Goal: Information Seeking & Learning: Learn about a topic

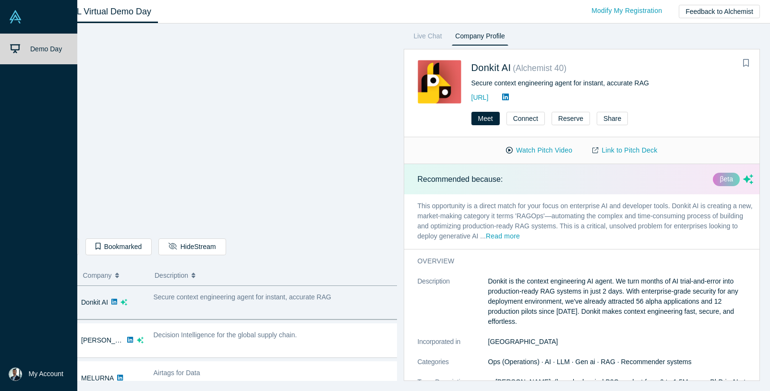
click at [40, 49] on span "Demo Day" at bounding box center [46, 49] width 32 height 8
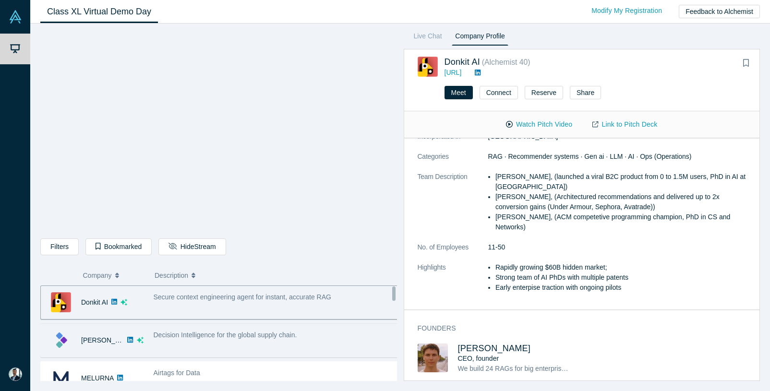
click at [255, 333] on span "Decision Intelligence for the global supply chain." at bounding box center [226, 335] width 144 height 8
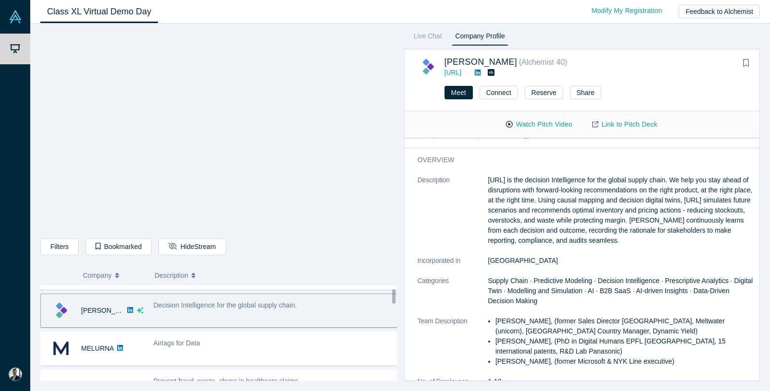
scroll to position [41, 0]
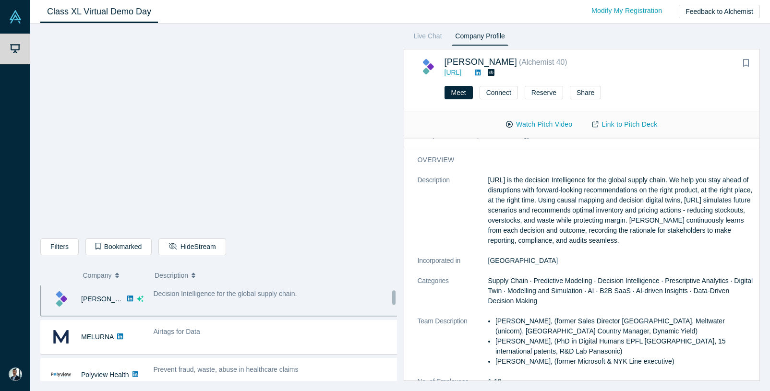
click at [281, 352] on div "MELURNA No overlapping areas Airtags for Data - [PERSON_NAME], (Serial founder,…" at bounding box center [222, 337] width 364 height 34
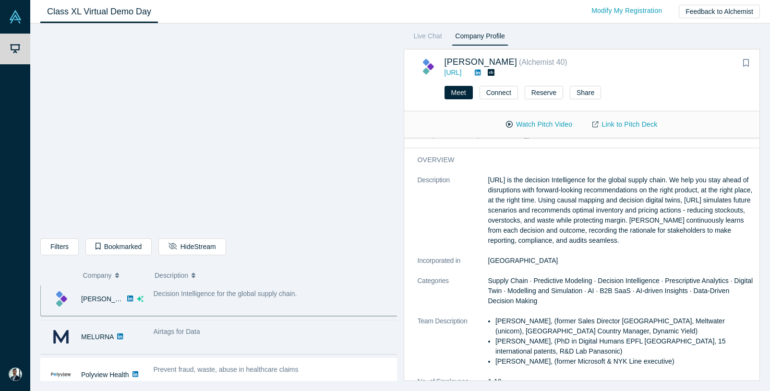
click at [283, 352] on div "Airtags for Data" at bounding box center [275, 337] width 255 height 30
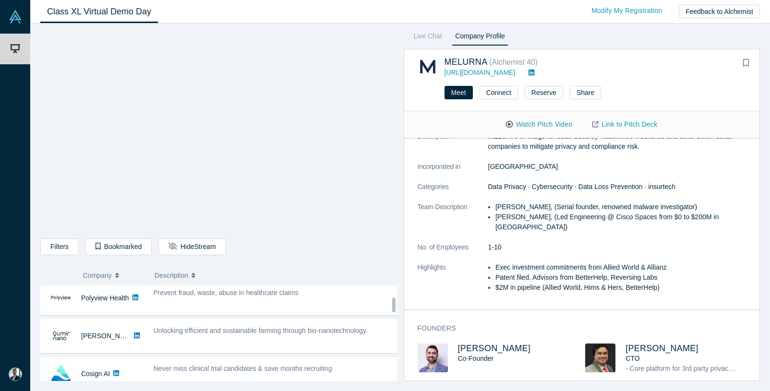
scroll to position [117, 0]
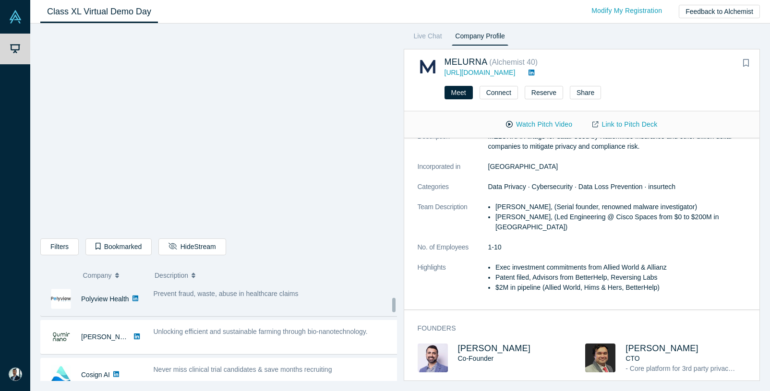
click at [334, 305] on div "Prevent fraud, waste, abuse in healthcare claims" at bounding box center [275, 299] width 255 height 30
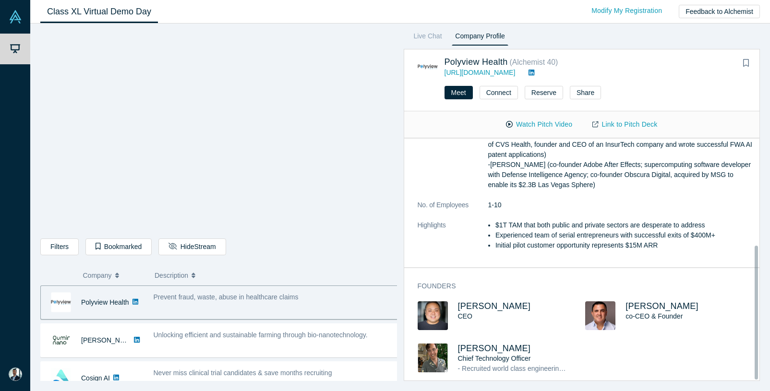
scroll to position [194, 0]
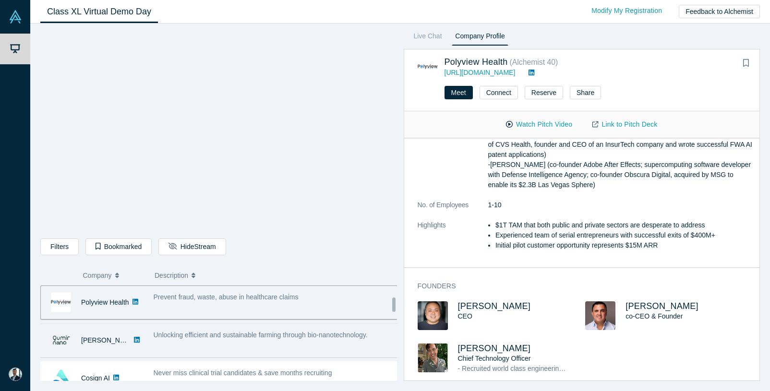
click at [271, 338] on span "Unlocking efficient and sustainable farming through bio-nanotechnology." at bounding box center [261, 335] width 214 height 8
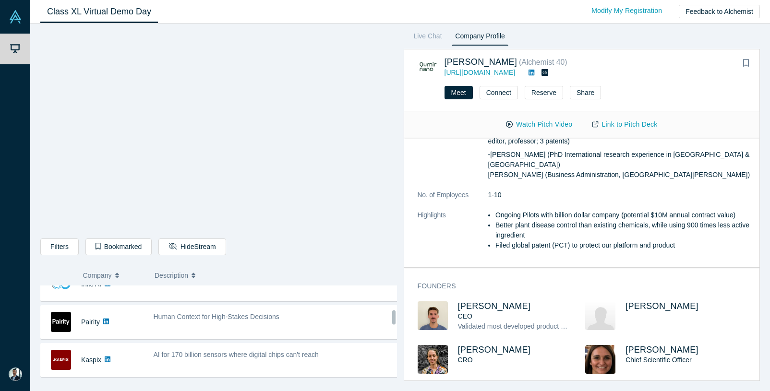
scroll to position [247, 0]
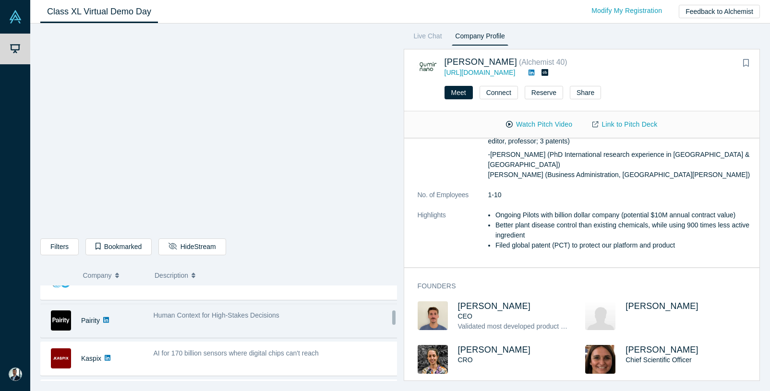
click at [326, 325] on div "Human Context for High-Stakes Decisions" at bounding box center [275, 321] width 255 height 30
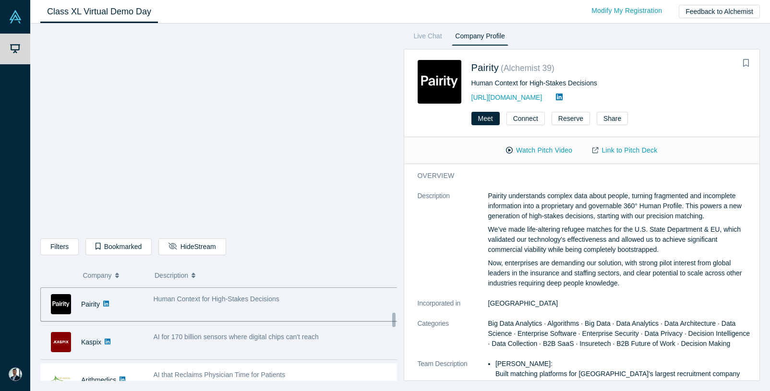
scroll to position [279, 0]
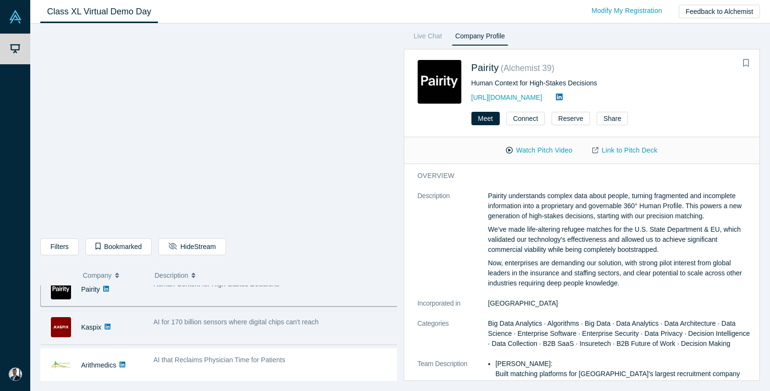
click at [284, 333] on div "AI for 170 billion sensors where digital chips can't reach" at bounding box center [275, 328] width 255 height 30
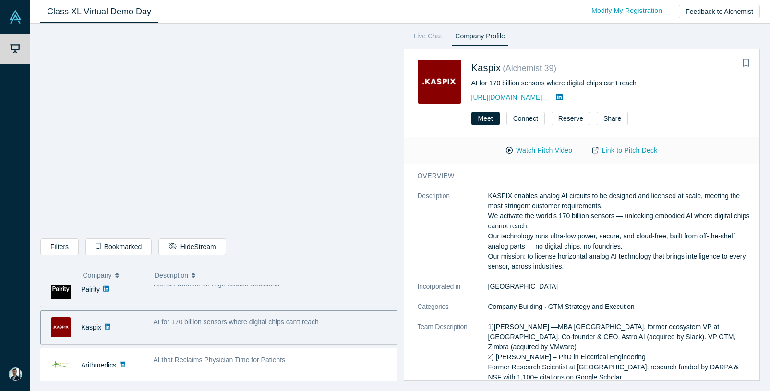
click at [327, 300] on div "Human Context for High-Stakes Decisions" at bounding box center [275, 290] width 255 height 30
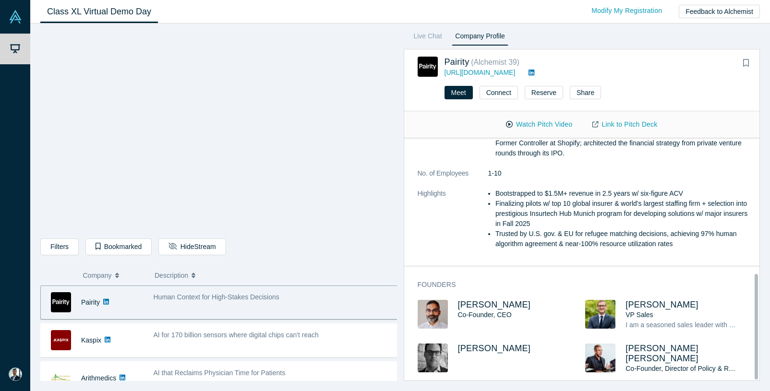
scroll to position [312, 0]
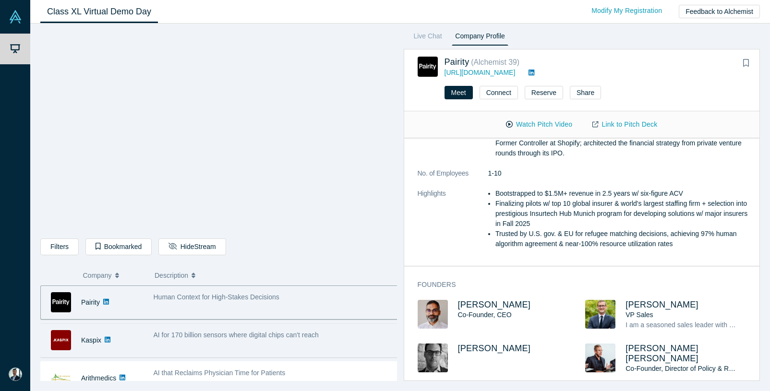
click at [206, 338] on span "AI for 170 billion sensors where digital chips can't reach" at bounding box center [236, 335] width 165 height 8
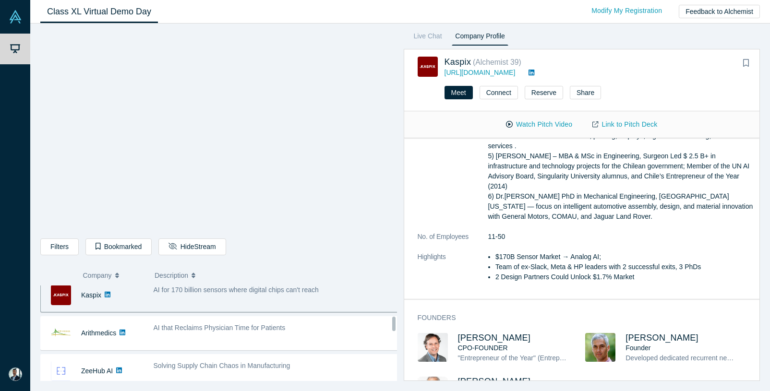
scroll to position [311, 0]
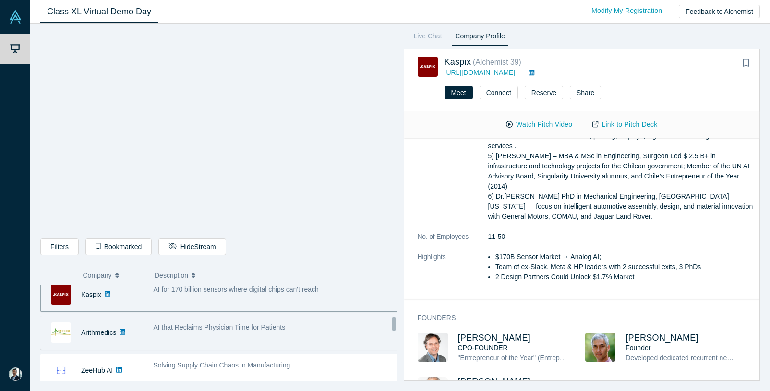
click at [303, 328] on div "AI that Reclaims Physician Time for Patients" at bounding box center [276, 328] width 245 height 10
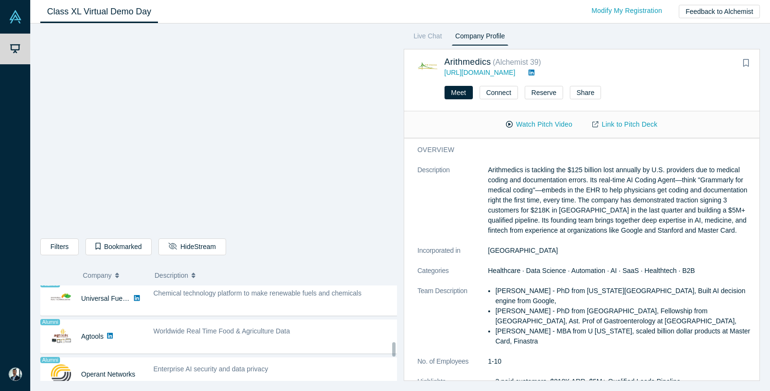
scroll to position [575, 0]
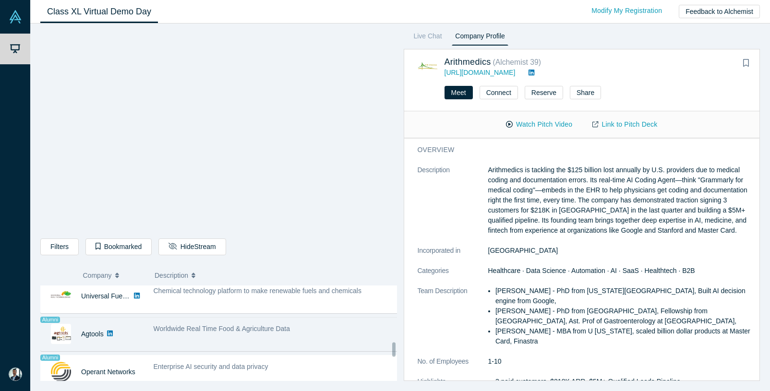
click at [248, 324] on div "Worldwide Real Time Food & Agriculture Data" at bounding box center [276, 329] width 245 height 10
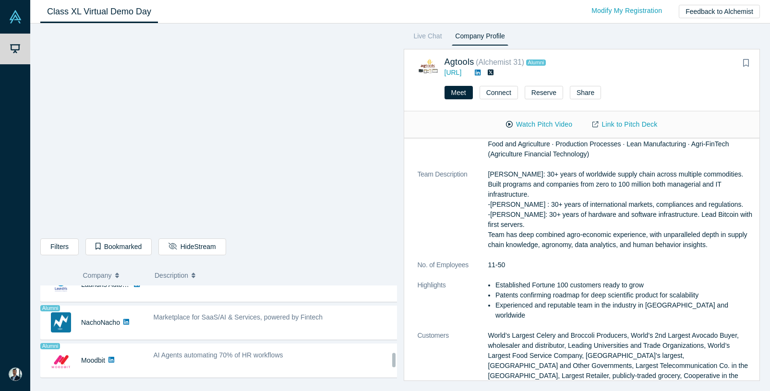
scroll to position [684, 0]
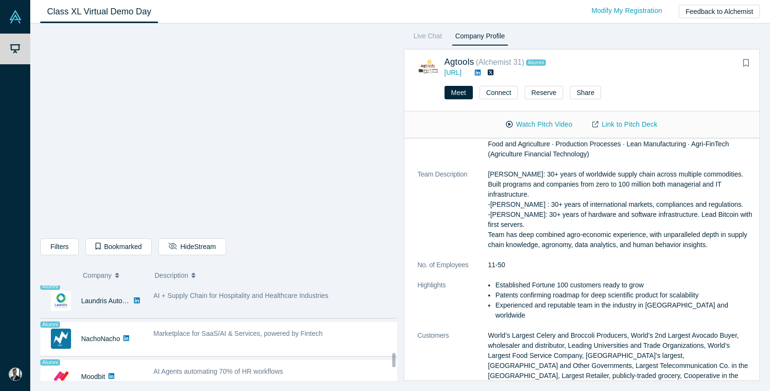
click at [303, 306] on div "AI + Supply Chain for Hospitality and Healthcare Industries" at bounding box center [275, 301] width 255 height 30
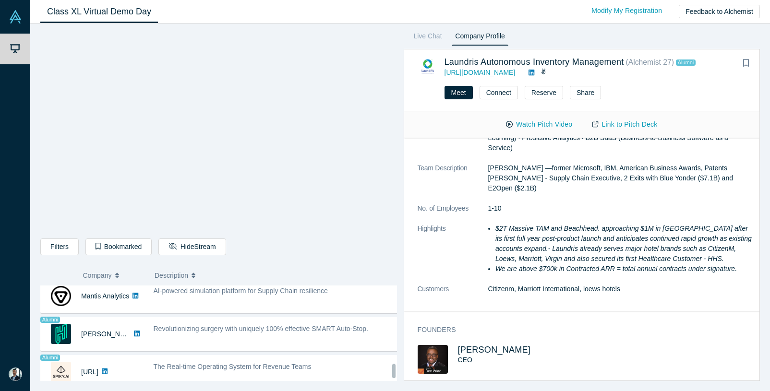
scroll to position [814, 0]
